Goal: Information Seeking & Learning: Learn about a topic

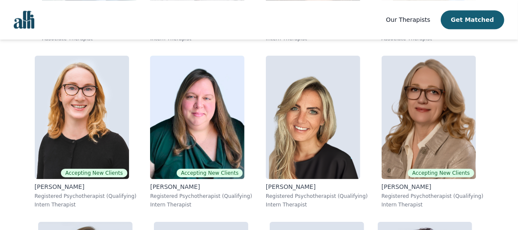
scroll to position [3020, 0]
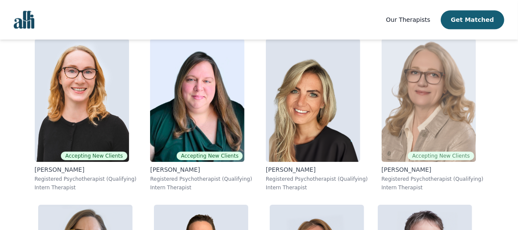
click at [433, 113] on img at bounding box center [429, 101] width 94 height 124
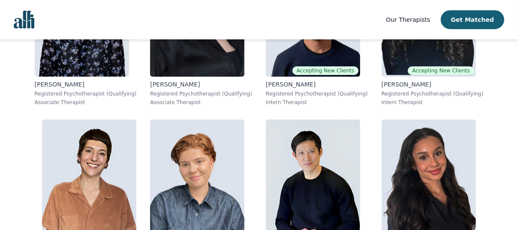
scroll to position [1855, 0]
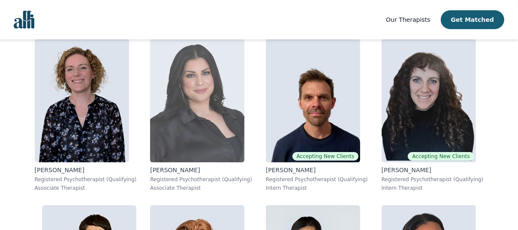
click at [232, 110] on img at bounding box center [197, 101] width 94 height 124
click at [201, 103] on img at bounding box center [197, 101] width 94 height 124
click at [219, 108] on img at bounding box center [197, 101] width 94 height 124
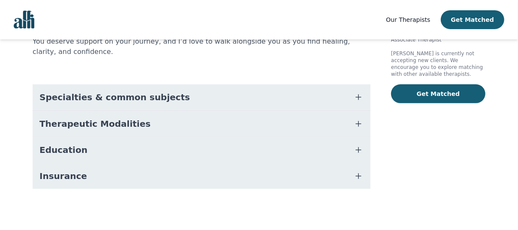
scroll to position [175, 0]
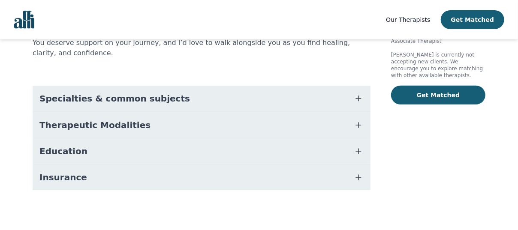
click at [200, 90] on button "Specialties & common subjects" at bounding box center [202, 99] width 338 height 26
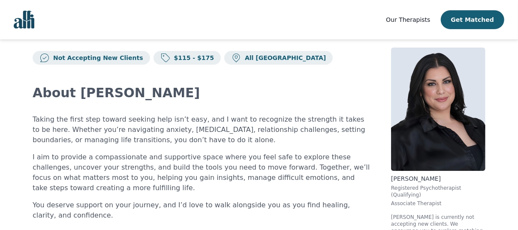
scroll to position [0, 0]
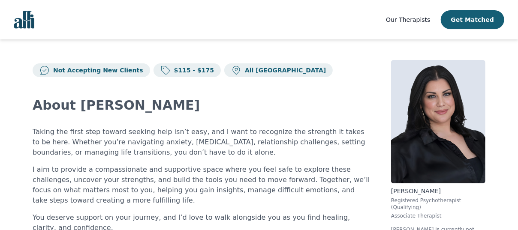
scroll to position [340, 0]
